Goal: Find specific page/section: Find specific page/section

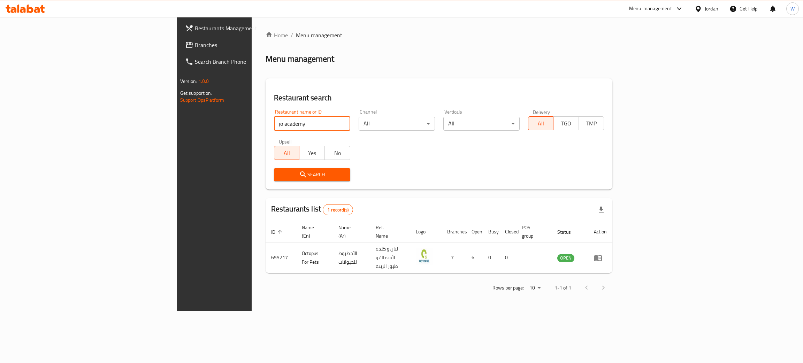
type input "jo academy"
click button "Search" at bounding box center [312, 174] width 76 height 13
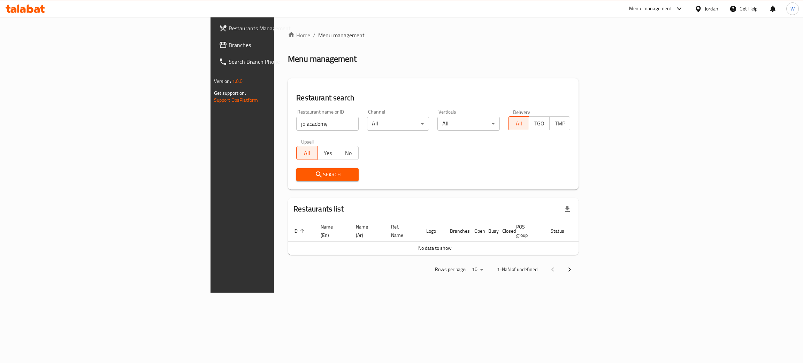
click at [292, 166] on div "Search" at bounding box center [327, 174] width 71 height 21
click at [302, 175] on span "Search" at bounding box center [327, 175] width 51 height 9
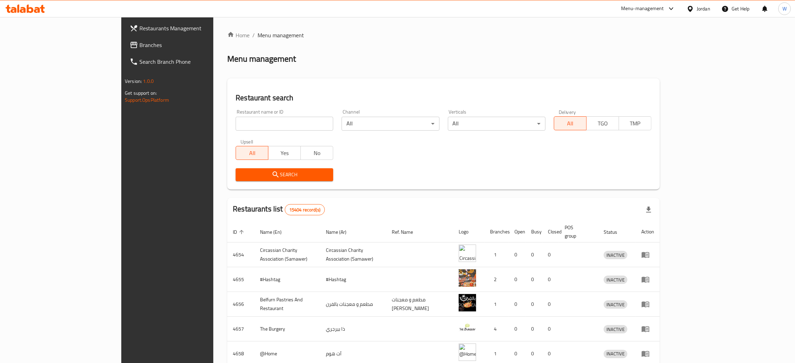
drag, startPoint x: 233, startPoint y: 119, endPoint x: 237, endPoint y: 119, distance: 4.2
click at [236, 119] on input "search" at bounding box center [285, 124] width 98 height 14
type input "jo academy"
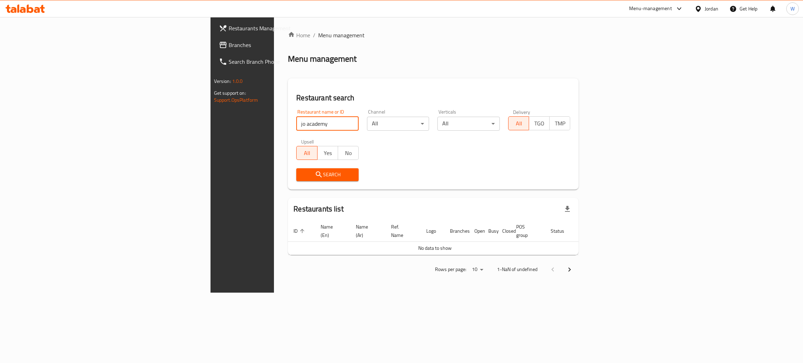
click button "Search" at bounding box center [327, 174] width 62 height 13
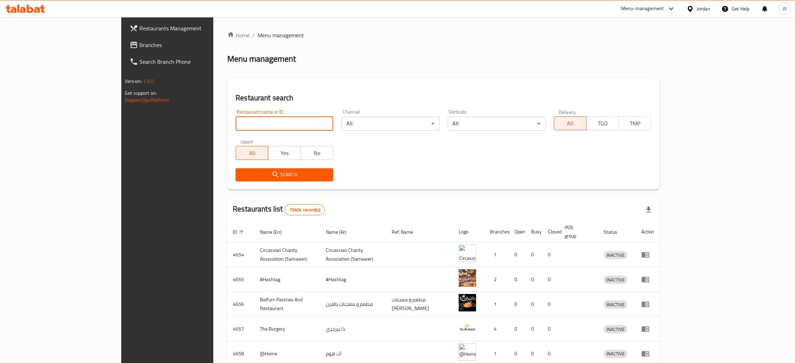
drag, startPoint x: 199, startPoint y: 129, endPoint x: 203, endPoint y: 133, distance: 5.9
click at [232, 132] on div "Restaurant name or ID Restaurant name or ID" at bounding box center [285, 120] width 106 height 30
type input "jo academy"
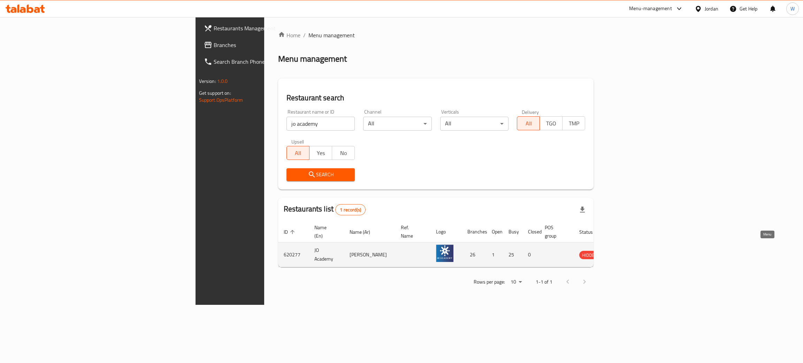
click at [625, 251] on icon "enhanced table" at bounding box center [620, 255] width 8 height 8
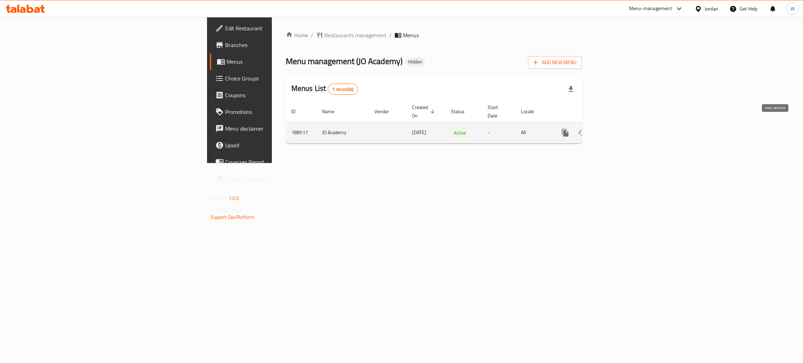
click at [620, 129] on icon "enhanced table" at bounding box center [616, 133] width 8 height 8
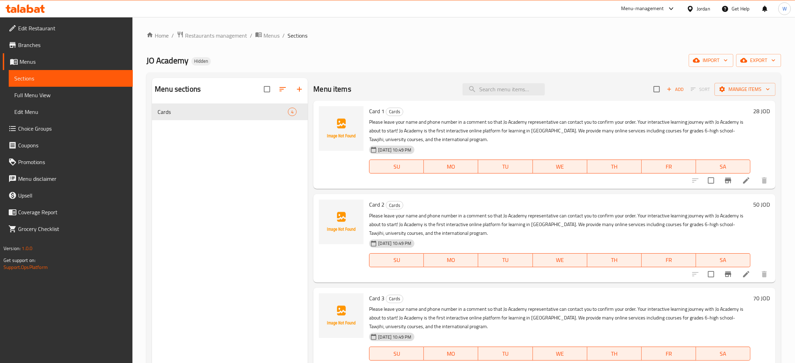
click at [740, 186] on li at bounding box center [747, 180] width 20 height 13
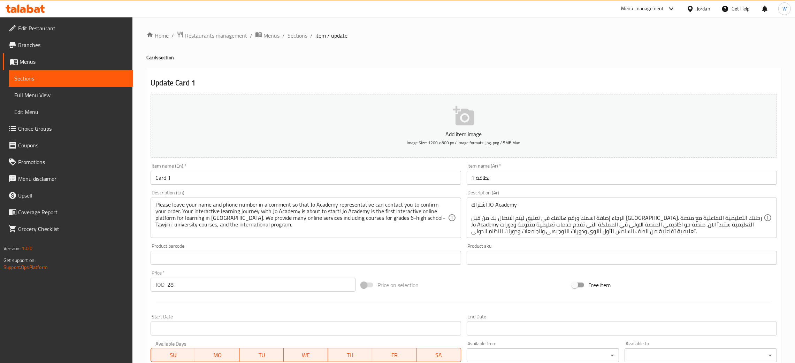
click at [296, 37] on span "Sections" at bounding box center [298, 35] width 20 height 8
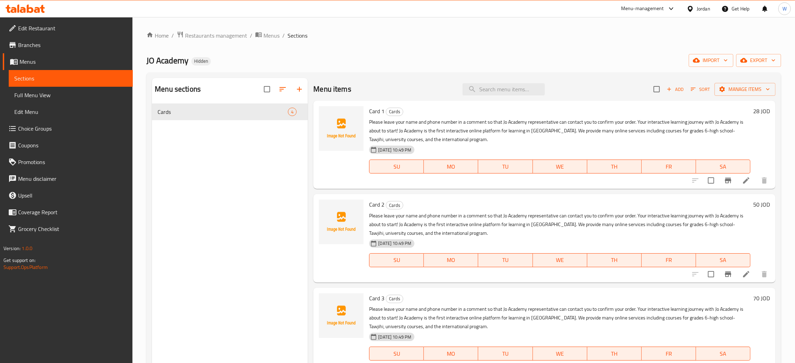
click at [742, 276] on icon at bounding box center [746, 274] width 8 height 8
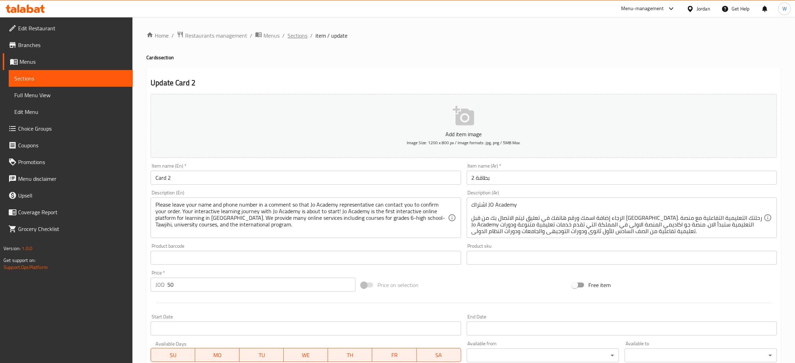
click at [304, 33] on span "Sections" at bounding box center [298, 35] width 20 height 8
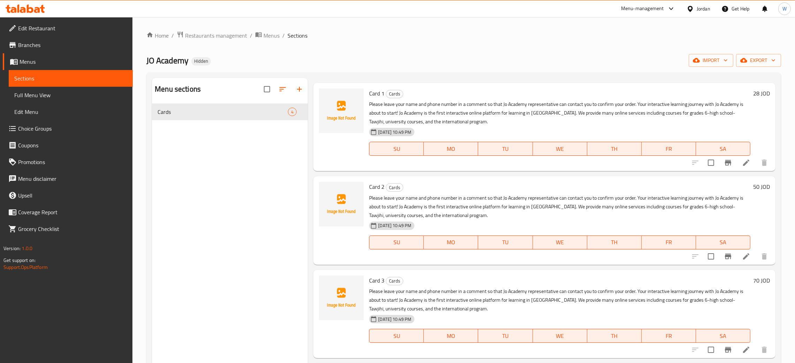
scroll to position [28, 0]
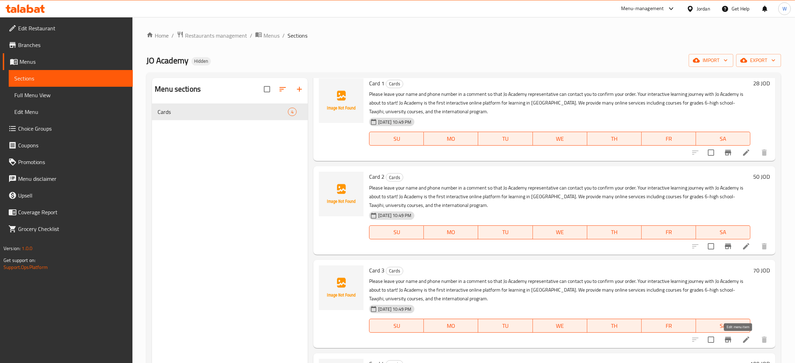
click at [742, 338] on icon at bounding box center [746, 340] width 8 height 8
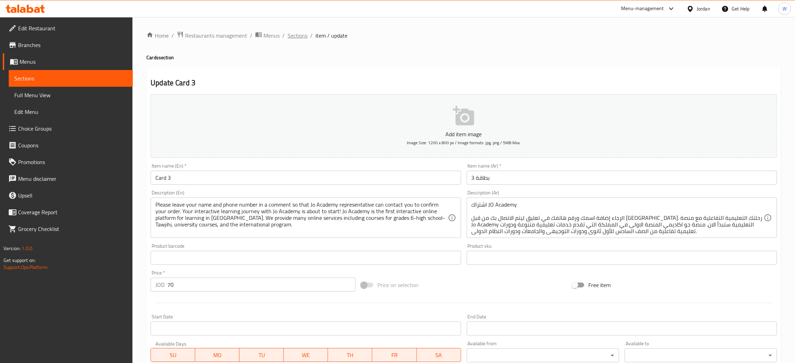
click at [294, 33] on span "Sections" at bounding box center [298, 35] width 20 height 8
